Goal: Information Seeking & Learning: Learn about a topic

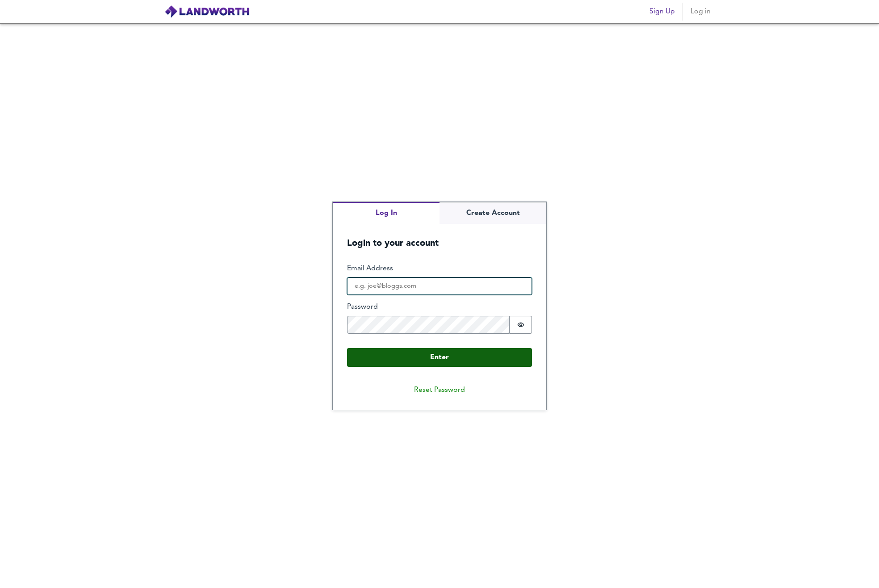
type input "[EMAIL_ADDRESS][DOMAIN_NAME]"
click at [453, 357] on button "Enter" at bounding box center [439, 357] width 185 height 19
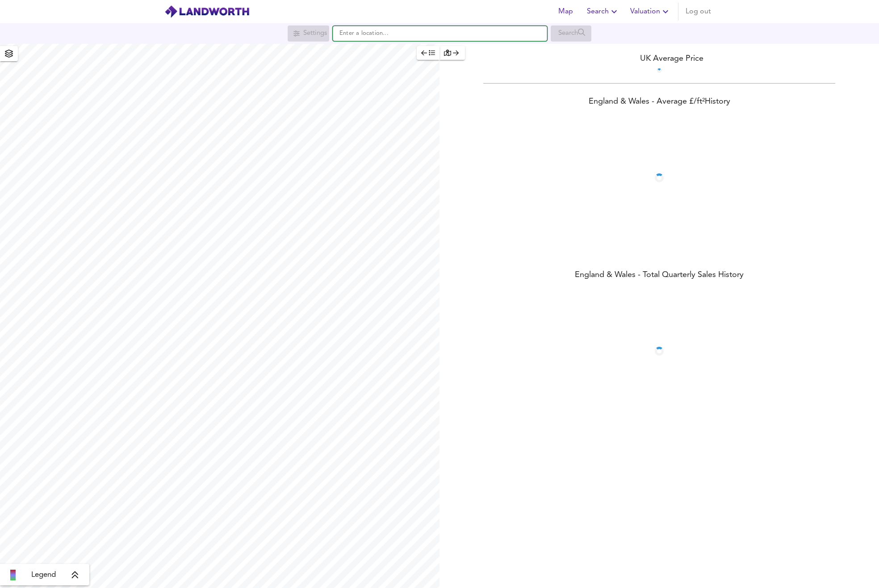
click at [403, 36] on input "text" at bounding box center [440, 33] width 214 height 15
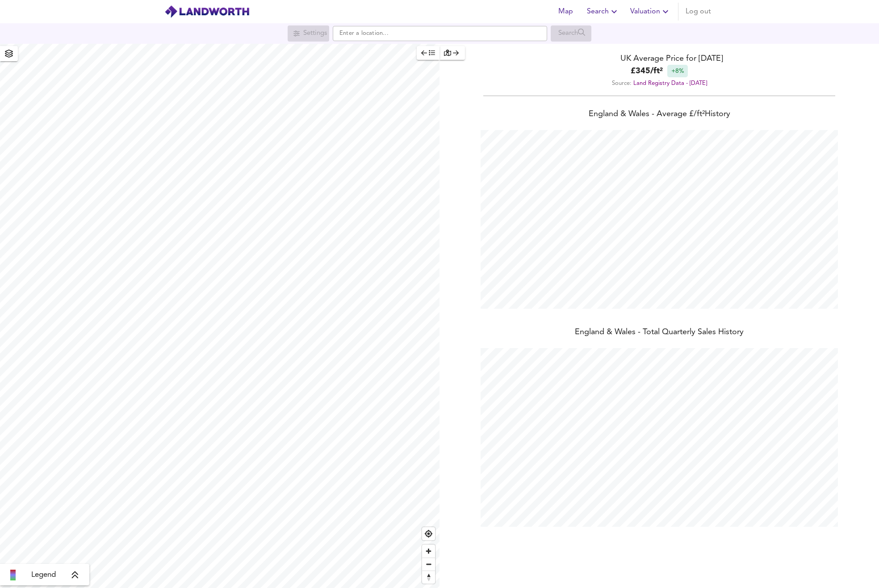
scroll to position [588, 879]
click at [457, 33] on input "text" at bounding box center [440, 33] width 214 height 15
paste input "CB8 0ED"
click at [399, 46] on div "CB8 0ED Newmarket" at bounding box center [378, 50] width 55 height 9
type input "Newmarket CB8 0ED"
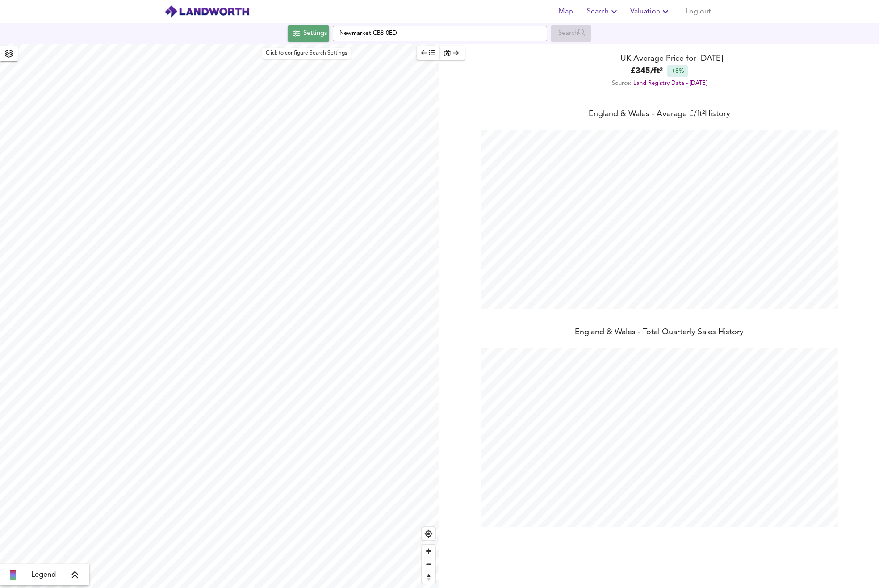
click at [303, 30] on div "Settings" at bounding box center [315, 34] width 24 height 12
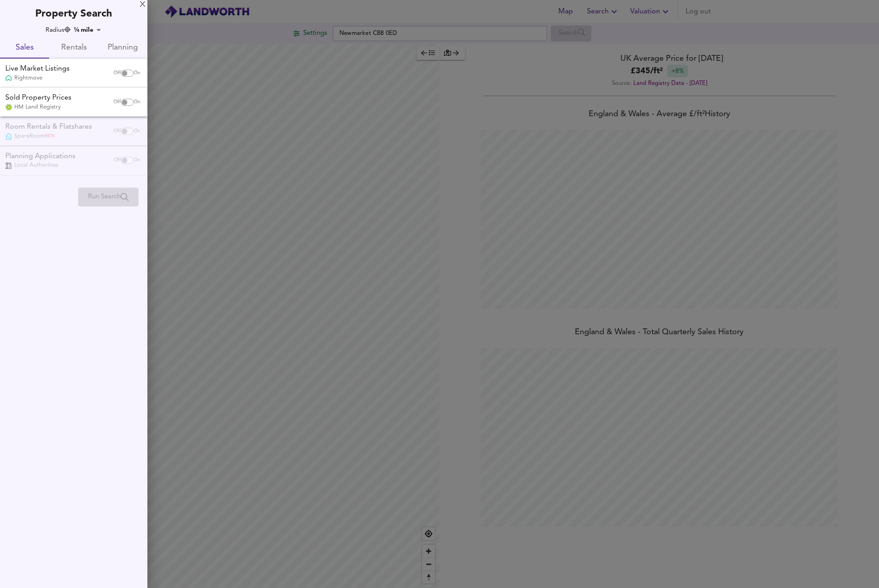
click at [77, 45] on span "Rentals" at bounding box center [73, 48] width 38 height 14
click at [125, 76] on input "checkbox" at bounding box center [124, 73] width 21 height 7
checkbox input "true"
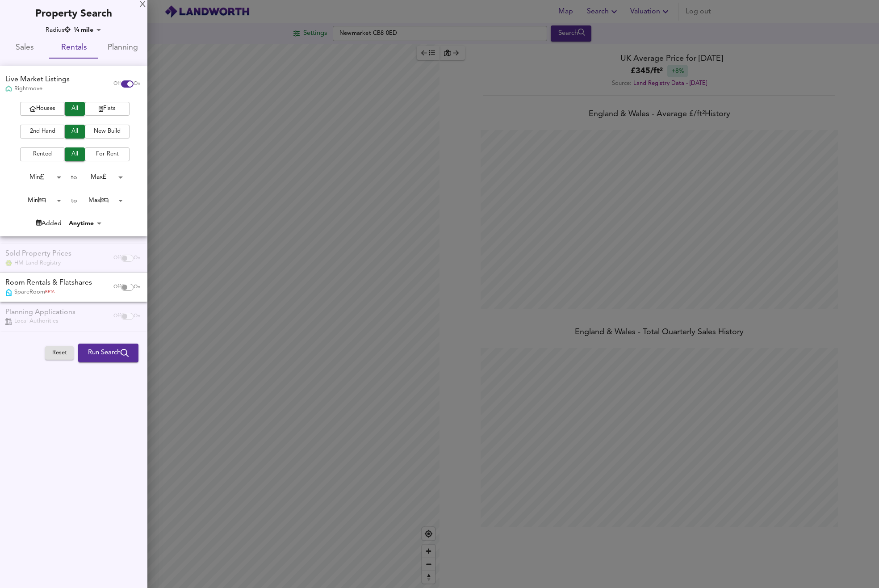
checkbox input "false"
checkbox input "true"
click at [121, 291] on div "Off On" at bounding box center [127, 287] width 38 height 18
checkbox input "true"
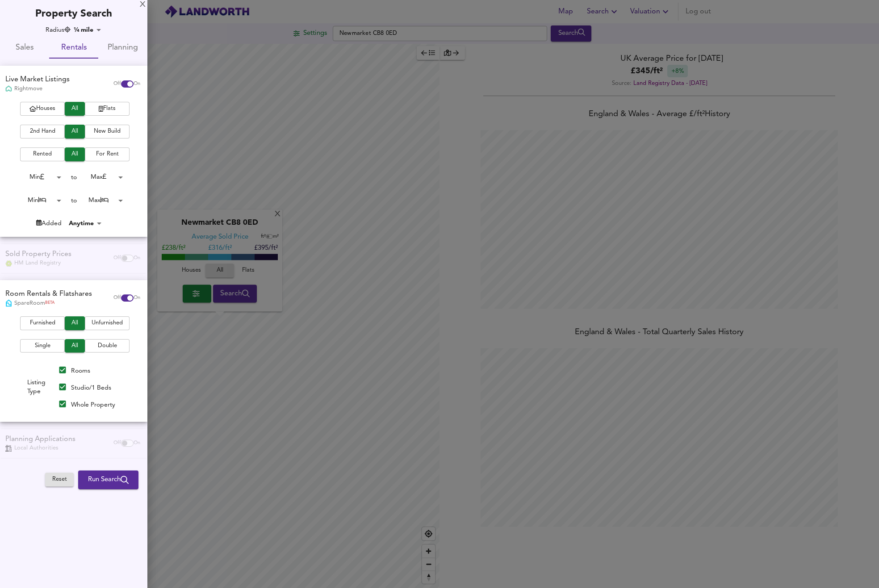
click at [99, 484] on span "Run Search" at bounding box center [108, 480] width 41 height 12
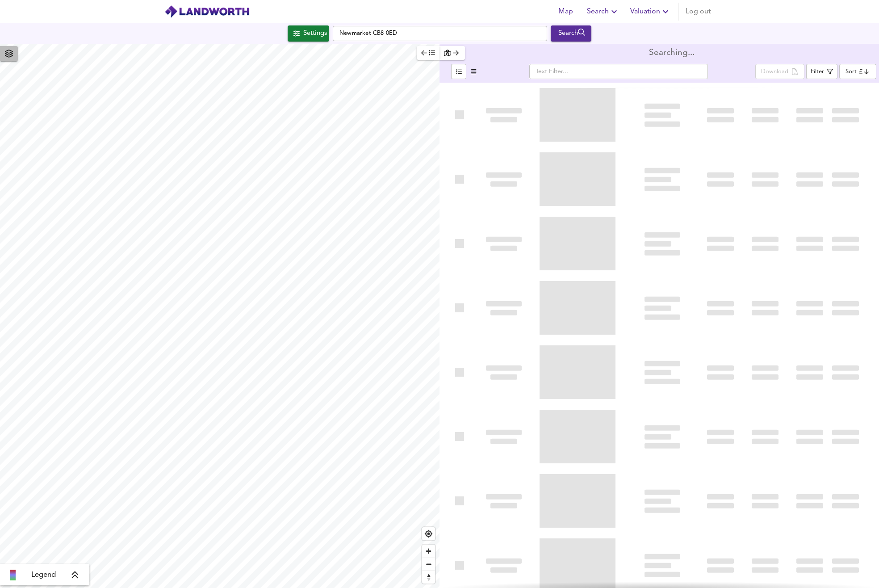
click at [9, 53] on icon "button" at bounding box center [8, 54] width 9 height 8
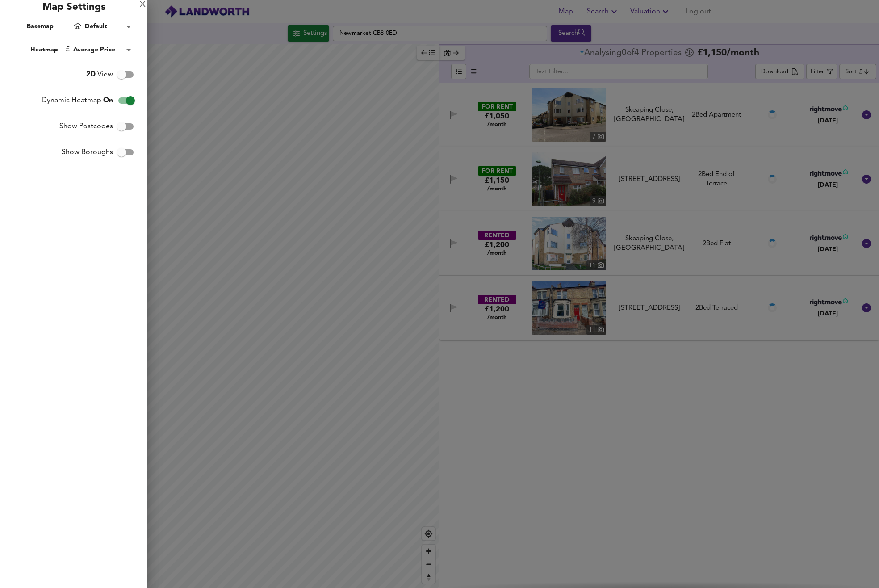
click at [210, 27] on div at bounding box center [439, 294] width 879 height 588
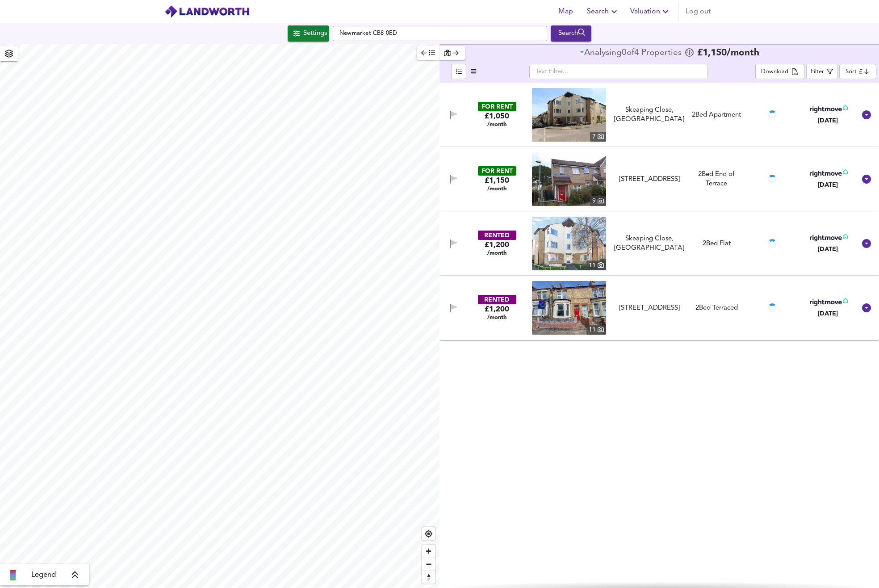
click at [278, 36] on div "Settings Newmarket CB8 0ED Search" at bounding box center [439, 33] width 879 height 16
click at [297, 34] on span "Settings" at bounding box center [308, 34] width 37 height 12
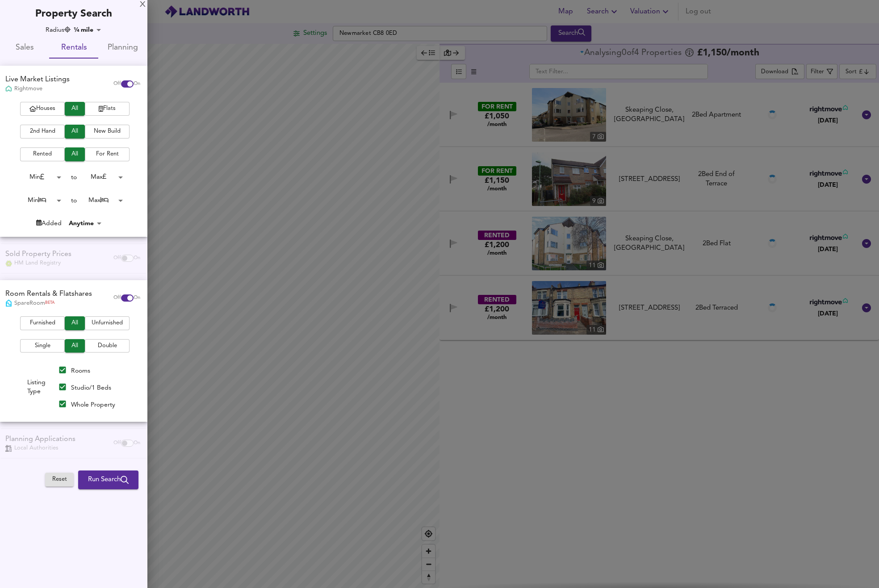
drag, startPoint x: 77, startPoint y: 24, endPoint x: 78, endPoint y: 29, distance: 4.9
click at [76, 25] on div "X Property Search Radius ¼ mile 402 Sales Rentals Planning Live Market Listings…" at bounding box center [73, 246] width 147 height 493
click at [79, 29] on body "Map Search Valuation Log out Settings Newmarket CB8 0ED Search Legend Analysing…" at bounding box center [439, 294] width 879 height 588
click at [88, 221] on li "10 miles" at bounding box center [92, 218] width 39 height 14
type input "16090"
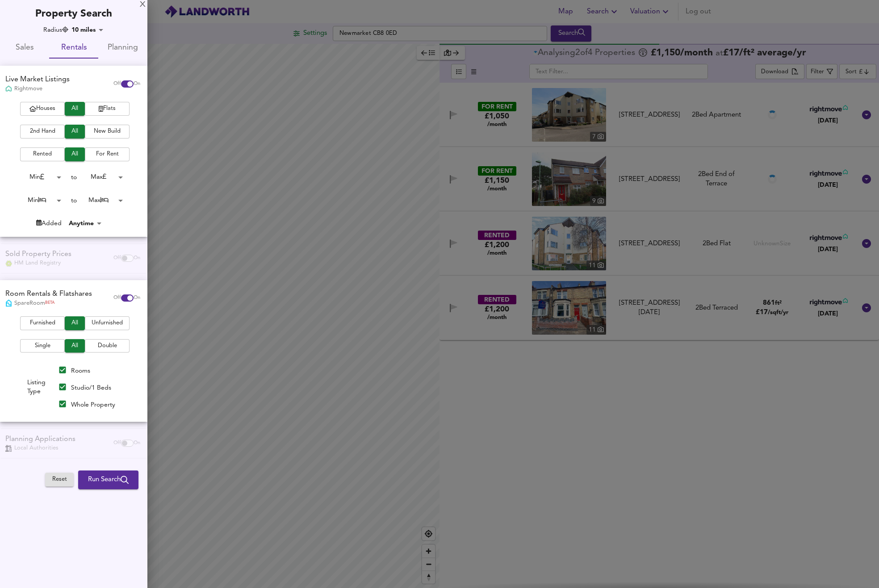
click at [109, 477] on span "Run Search" at bounding box center [108, 480] width 41 height 12
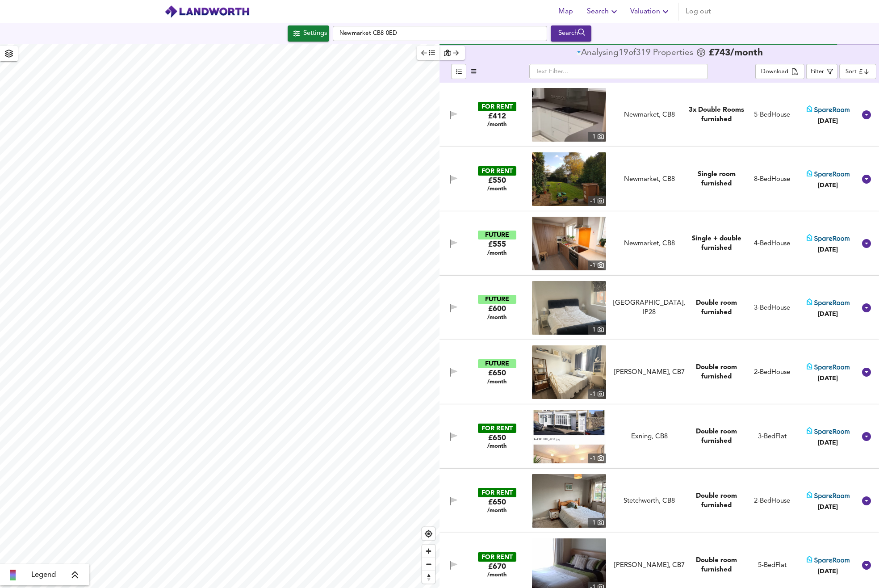
click at [851, 75] on body "Map Search Valuation Log out Settings Newmarket CB8 0ED Search Legend Analysing…" at bounding box center [439, 294] width 879 height 588
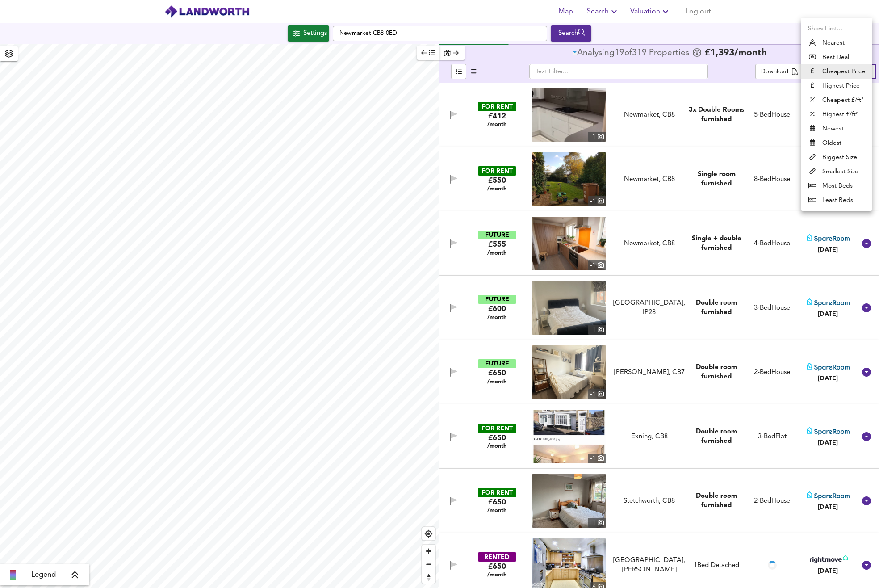
click at [837, 88] on li "Highest Price" at bounding box center [836, 86] width 71 height 14
type input "expensive"
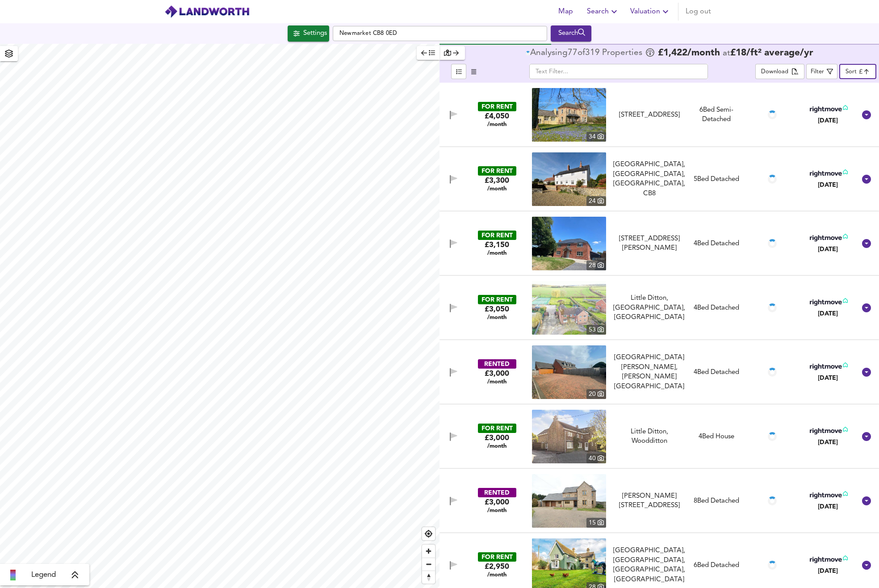
click at [562, 75] on input "text" at bounding box center [618, 71] width 179 height 15
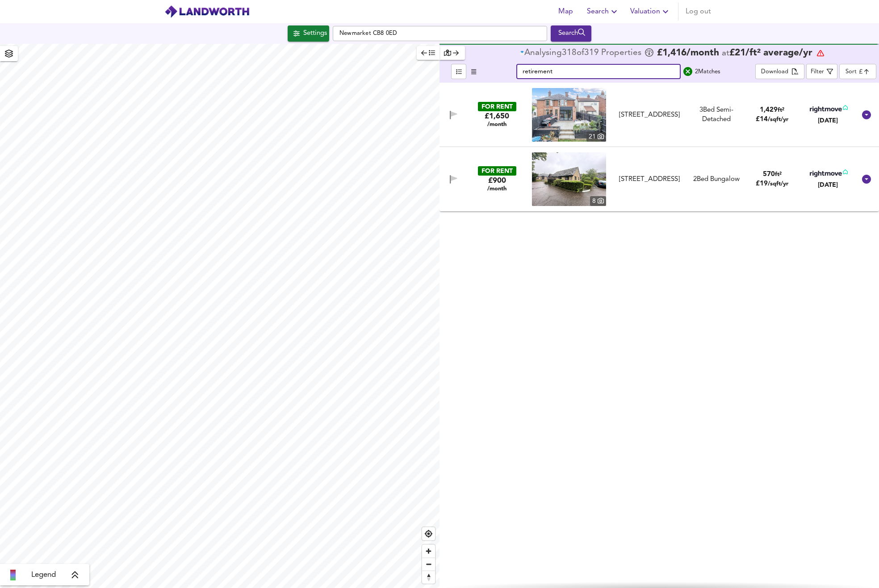
type input "retirement"
click at [319, 29] on div "Settings" at bounding box center [315, 34] width 24 height 12
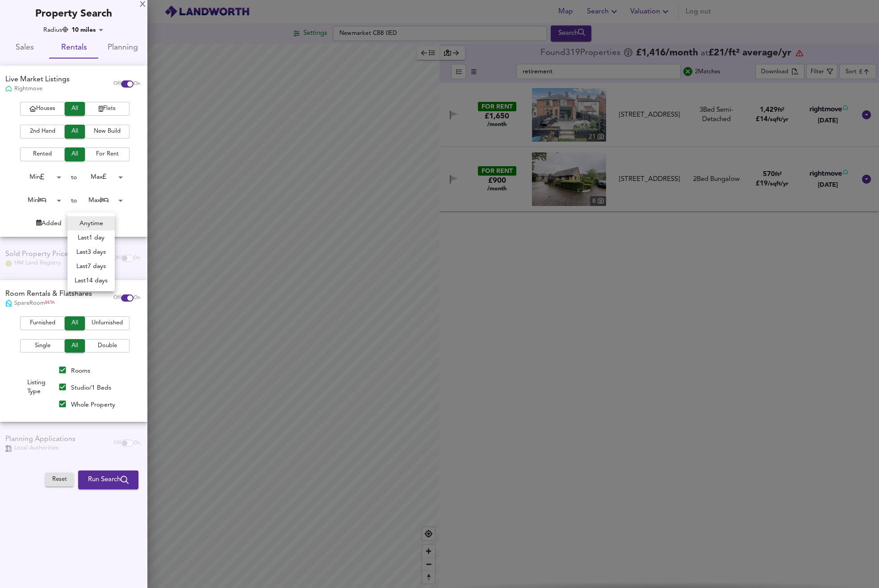
click at [78, 222] on body "Map Search Valuation Log out Settings Newmarket CB8 0ED Search Legend Found 319…" at bounding box center [439, 294] width 879 height 588
click at [548, 369] on div at bounding box center [439, 294] width 879 height 588
